Goal: Task Accomplishment & Management: Manage account settings

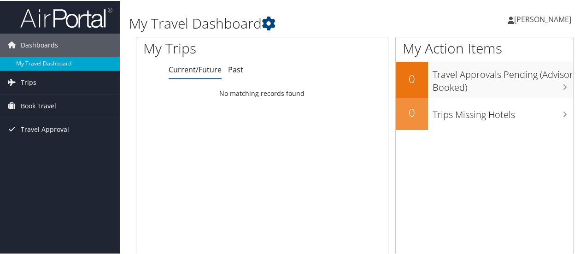
click at [542, 19] on span "[PERSON_NAME]" at bounding box center [542, 18] width 57 height 10
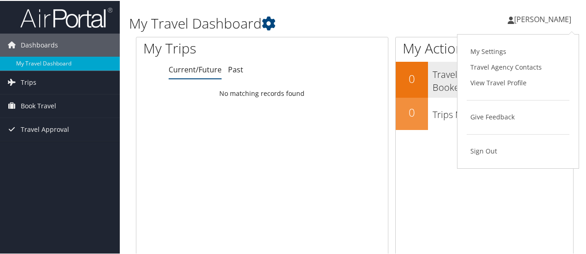
click at [500, 78] on link "View Travel Profile" at bounding box center [517, 82] width 103 height 16
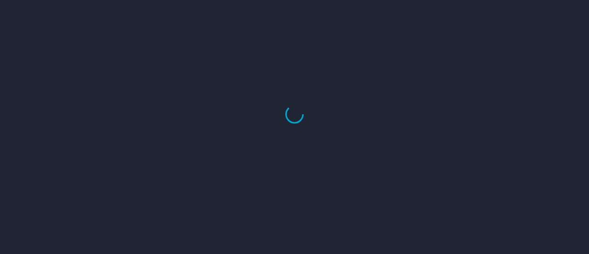
select select "US"
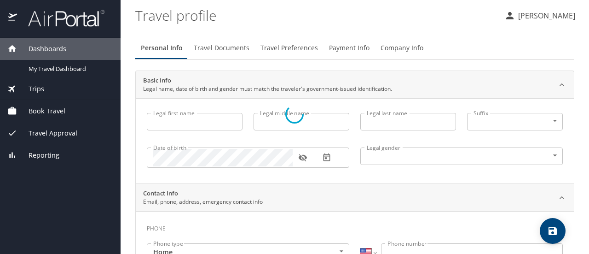
type input "LaShanti"
type input "Gabrielle"
type input "Holden"
type input "Female"
select select "US"
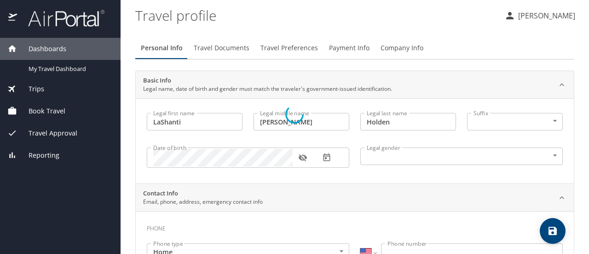
select select "US"
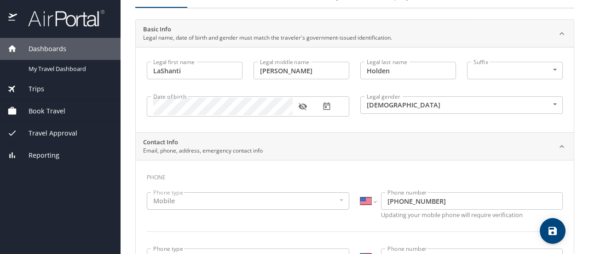
scroll to position [23, 0]
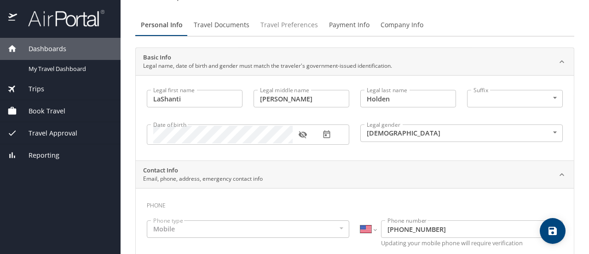
click at [310, 29] on span "Travel Preferences" at bounding box center [290, 25] width 58 height 12
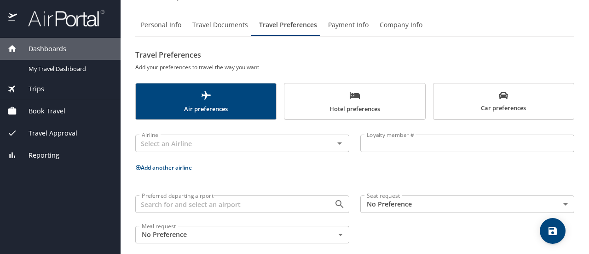
scroll to position [32, 0]
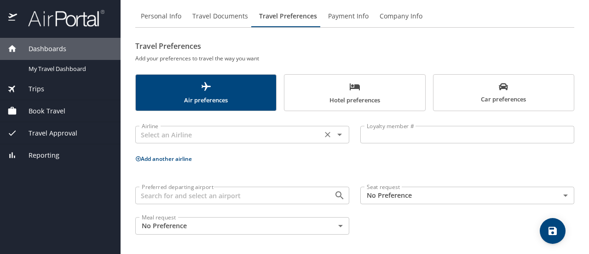
click at [335, 132] on icon "Open" at bounding box center [339, 134] width 11 height 11
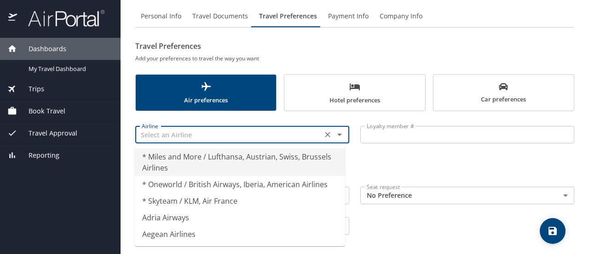
click at [331, 121] on div "Airline Airline" at bounding box center [242, 134] width 225 height 36
type input "* Miles and More / Lufthansa, Austrian, Swiss, Brussels Airlines"
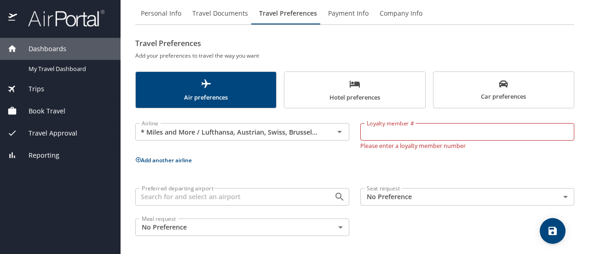
scroll to position [36, 0]
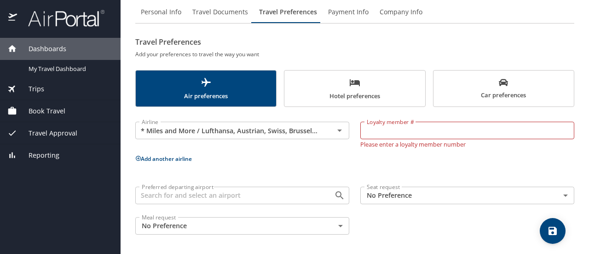
click at [312, 152] on div "Airline * Miles and More / Lufthansa, Austrian, Swiss, Brussels Airlines Airline" at bounding box center [242, 132] width 225 height 41
click at [339, 193] on icon "Open" at bounding box center [339, 195] width 11 height 11
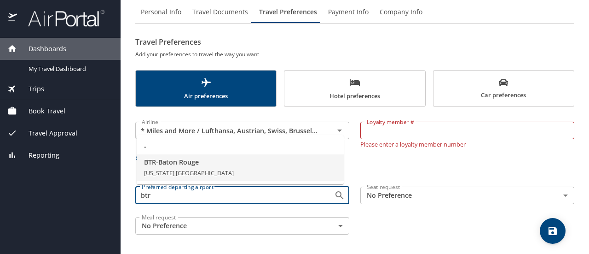
click at [253, 175] on li "BTR - Baton Rouge Louisiana, United States of America" at bounding box center [240, 167] width 207 height 27
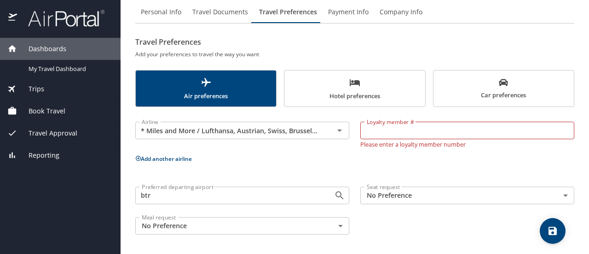
type input "BTR - Baton Rouge"
click at [485, 191] on body "Dashboards My Travel Dashboard Trips Current / Future Trips Past Trips Trips Mi…" at bounding box center [294, 127] width 589 height 254
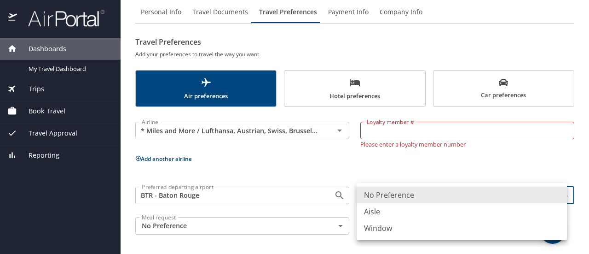
click at [377, 211] on li "Aisle" at bounding box center [462, 211] width 210 height 17
type input "Aisle"
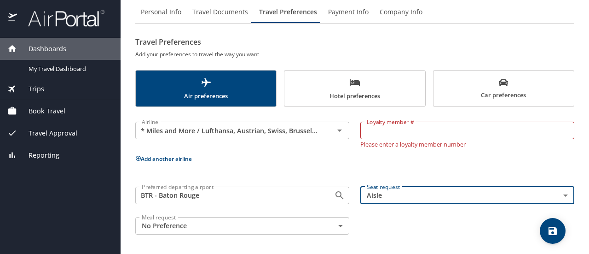
click at [223, 225] on body "Dashboards My Travel Dashboard Trips Current / Future Trips Past Trips Trips Mi…" at bounding box center [294, 127] width 589 height 254
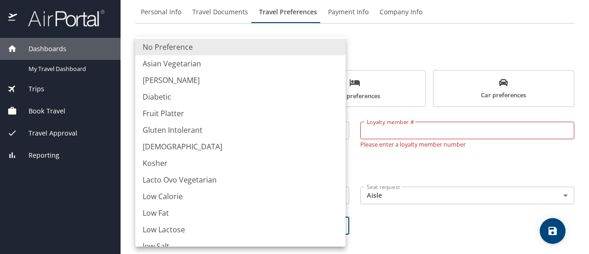
scroll to position [0, 0]
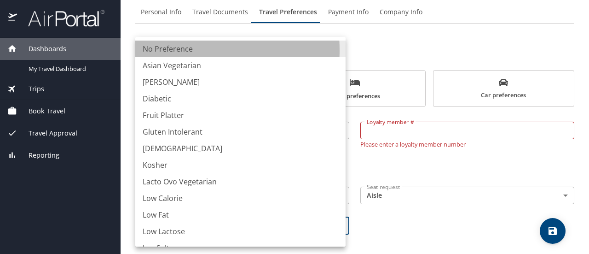
click at [178, 50] on li "No Preference" at bounding box center [240, 49] width 210 height 17
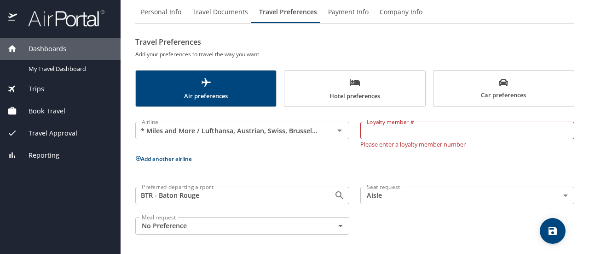
drag, startPoint x: 325, startPoint y: 175, endPoint x: 382, endPoint y: 168, distance: 57.0
click at [327, 174] on div "Airline * Miles and More / Lufthansa, Austrian, Swiss, Brussels Airlines Airlin…" at bounding box center [354, 176] width 439 height 128
click at [340, 148] on div "Airline * Miles and More / Lufthansa, Austrian, Swiss, Brussels Airlines Airline" at bounding box center [242, 132] width 225 height 41
click at [327, 128] on icon "Clear" at bounding box center [327, 130] width 9 height 9
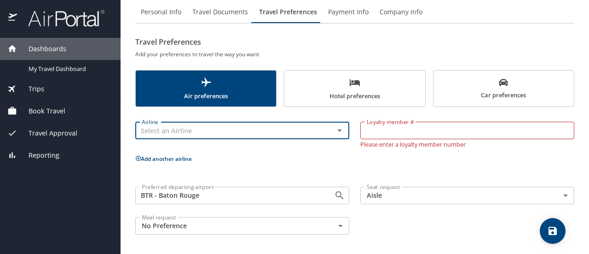
click at [337, 130] on icon "Open" at bounding box center [339, 130] width 11 height 11
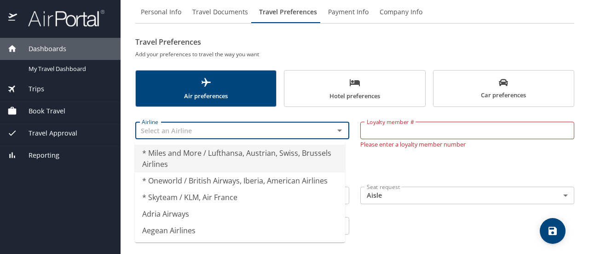
type input "* Miles and More / Lufthansa, Austrian, Swiss, Brussels Airlines"
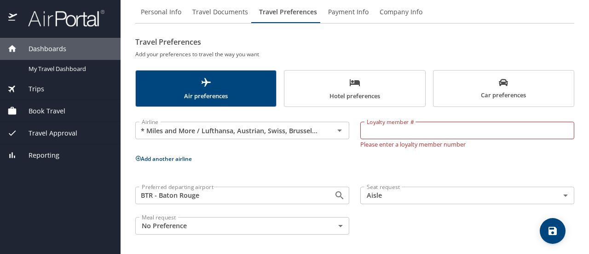
click at [269, 112] on div "Airline * Miles and More / Lufthansa, Austrian, Swiss, Brussels Airlines Airline" at bounding box center [242, 132] width 225 height 41
click at [323, 134] on icon "Clear" at bounding box center [327, 130] width 9 height 9
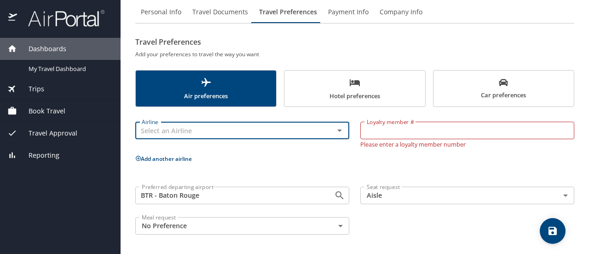
click at [308, 159] on p "Add another airline" at bounding box center [354, 159] width 439 height 12
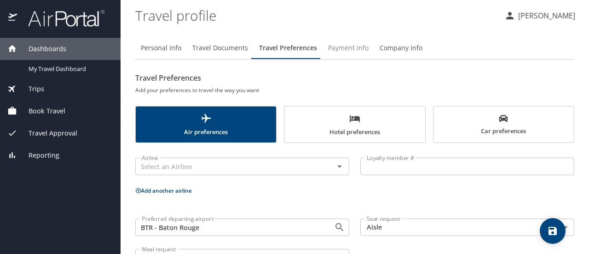
click at [353, 49] on span "Payment Info" at bounding box center [348, 48] width 41 height 12
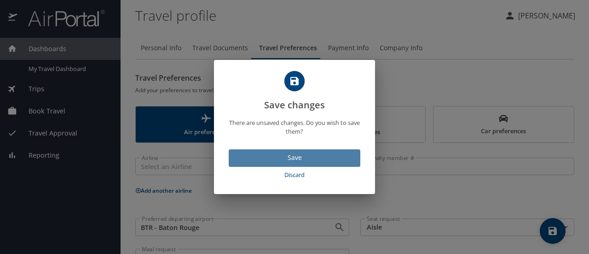
click at [315, 161] on span "Save" at bounding box center [294, 158] width 117 height 12
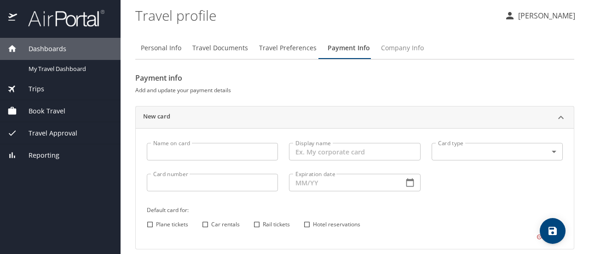
click at [391, 45] on span "Company Info" at bounding box center [402, 48] width 43 height 12
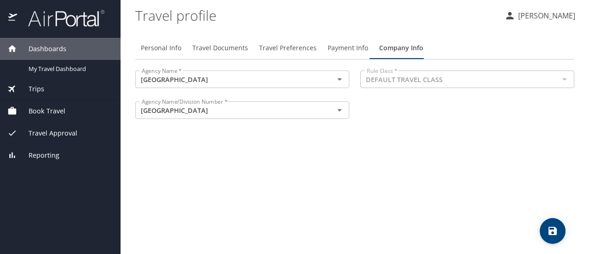
click at [224, 49] on span "Travel Documents" at bounding box center [220, 48] width 56 height 12
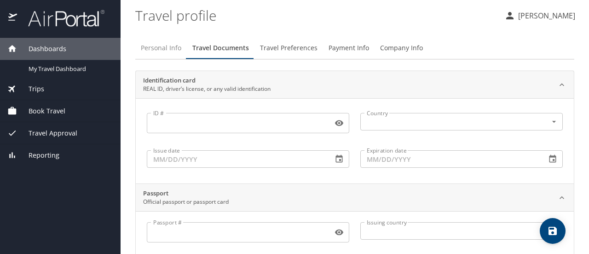
click at [157, 50] on span "Personal Info" at bounding box center [161, 48] width 41 height 12
select select "US"
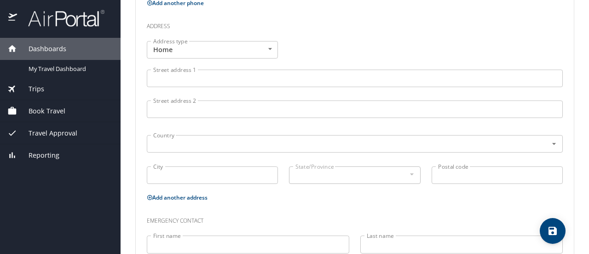
scroll to position [299, 0]
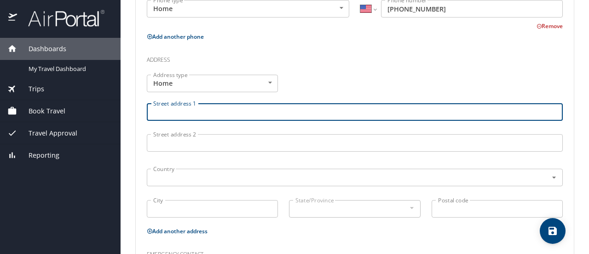
drag, startPoint x: 224, startPoint y: 108, endPoint x: 243, endPoint y: 114, distance: 19.2
click at [224, 108] on input "Street address 1" at bounding box center [355, 111] width 416 height 17
type input "6887 Perimeter Drive"
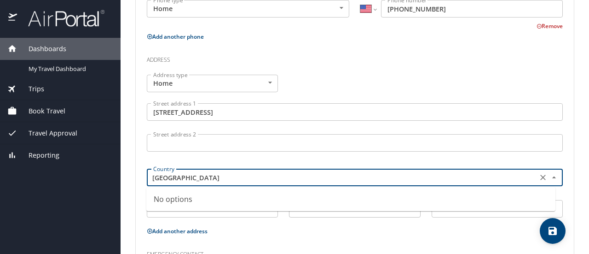
type input "USA"
click at [283, 103] on input "6887 Perimeter Drive" at bounding box center [355, 111] width 416 height 17
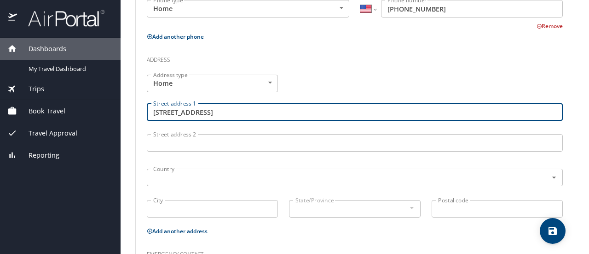
click at [294, 85] on div "Address type Home Home Address type Street address 1 6887 Perimeter Drive Stree…" at bounding box center [354, 147] width 427 height 156
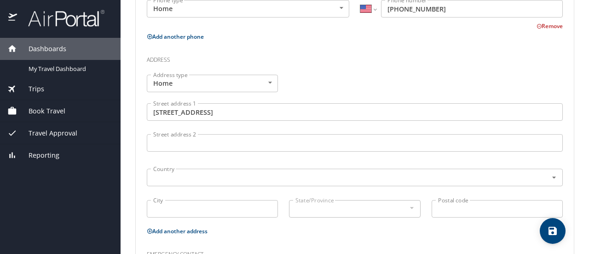
scroll to position [391, 0]
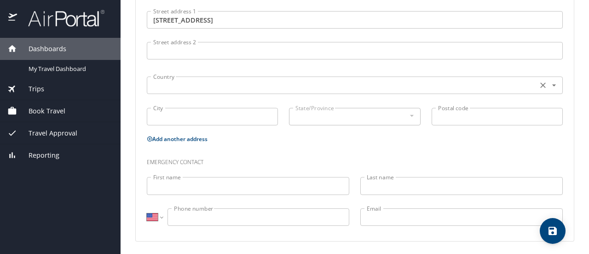
click at [253, 79] on input "text" at bounding box center [342, 85] width 384 height 12
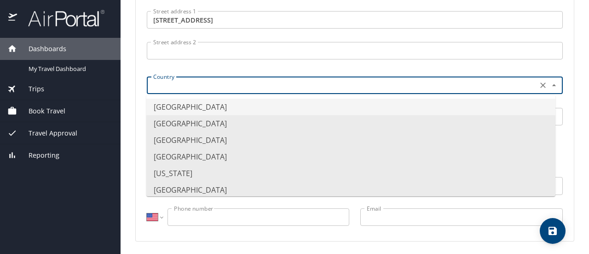
click at [227, 110] on li "United States of America" at bounding box center [350, 107] width 409 height 17
type input "United States of America"
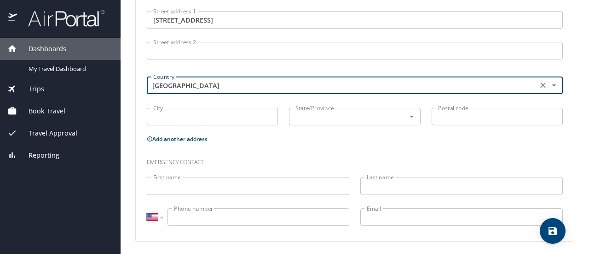
click at [217, 114] on input "City" at bounding box center [212, 116] width 131 height 17
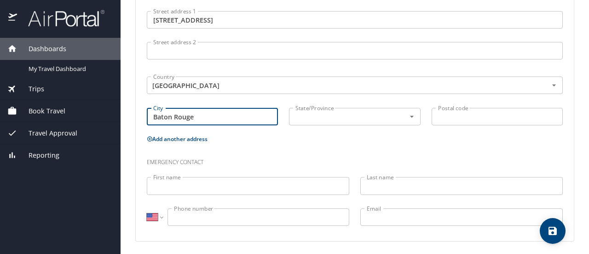
type input "Baton Rouge"
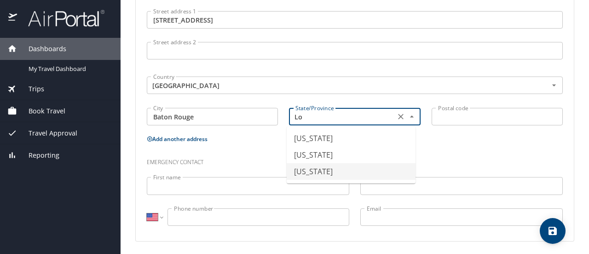
click at [320, 176] on li "Louisiana" at bounding box center [351, 171] width 129 height 17
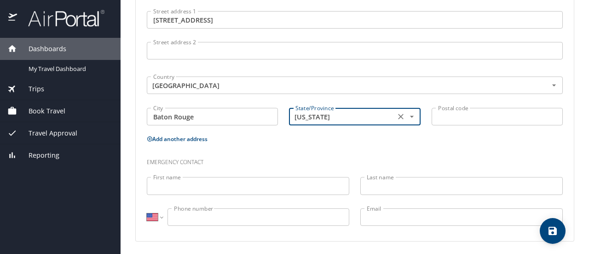
type input "Louisiana"
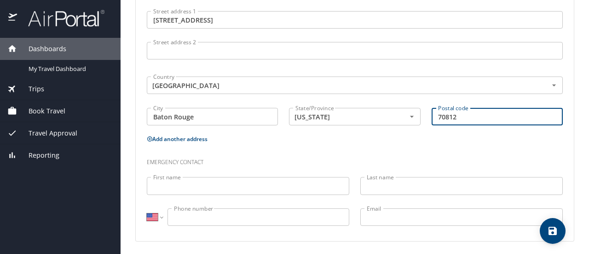
type input "70812"
click at [401, 146] on div "Emergency contact" at bounding box center [354, 158] width 427 height 25
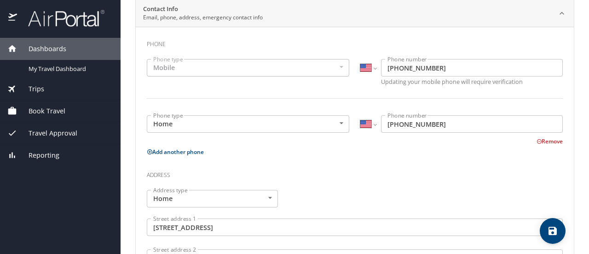
scroll to position [0, 0]
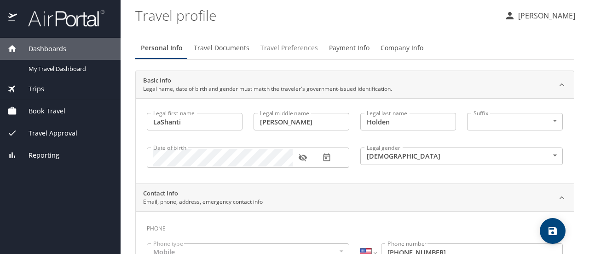
click at [285, 52] on span "Travel Preferences" at bounding box center [290, 48] width 58 height 12
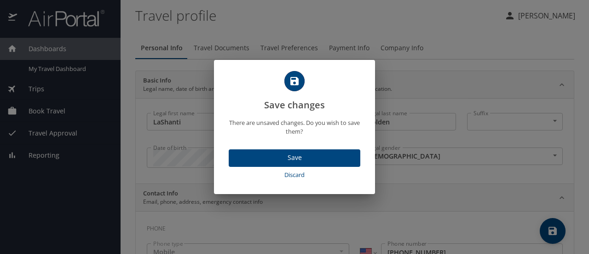
click at [300, 152] on span "Save" at bounding box center [294, 158] width 117 height 12
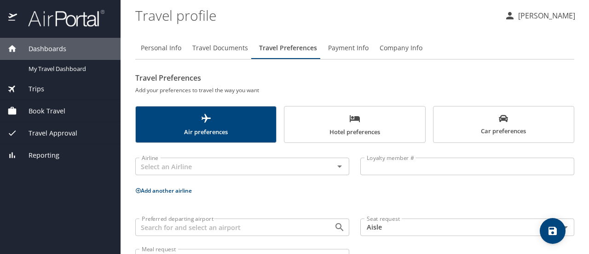
click at [41, 114] on span "Book Travel" at bounding box center [41, 111] width 48 height 10
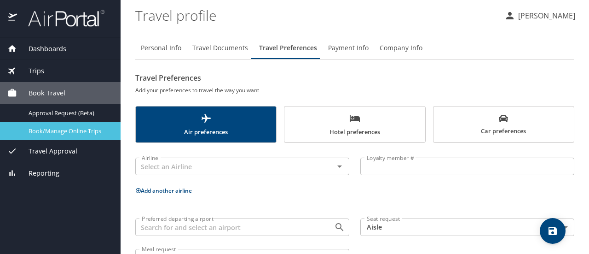
click at [48, 133] on span "Book/Manage Online Trips" at bounding box center [69, 131] width 81 height 9
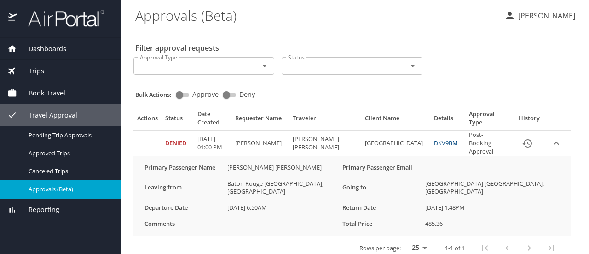
click at [443, 140] on link "DKV9BM" at bounding box center [446, 143] width 24 height 8
click at [358, 200] on th "Return Date" at bounding box center [380, 208] width 83 height 16
click at [196, 163] on th "Primary Passenger Name" at bounding box center [182, 168] width 83 height 16
click at [256, 160] on Gabrielle-Holden "[PERSON_NAME] [PERSON_NAME]" at bounding box center [281, 168] width 115 height 16
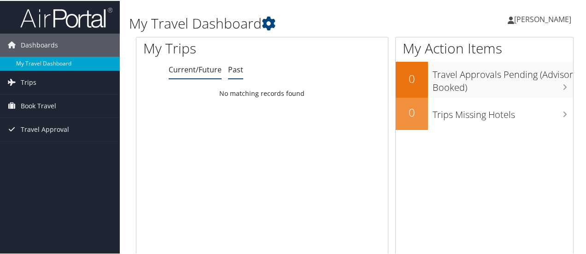
click at [239, 69] on link "Past" at bounding box center [235, 69] width 15 height 10
click at [194, 69] on link "Current/Future" at bounding box center [195, 69] width 53 height 10
